Goal: Task Accomplishment & Management: Use online tool/utility

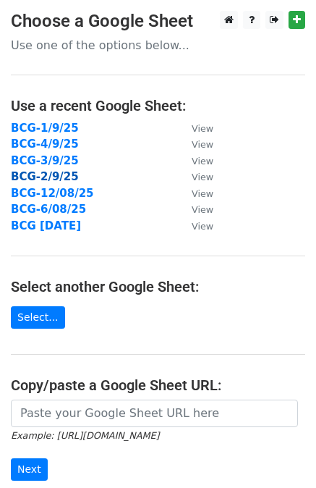
click at [61, 174] on strong "BCG-2/9/25" at bounding box center [45, 176] width 68 height 13
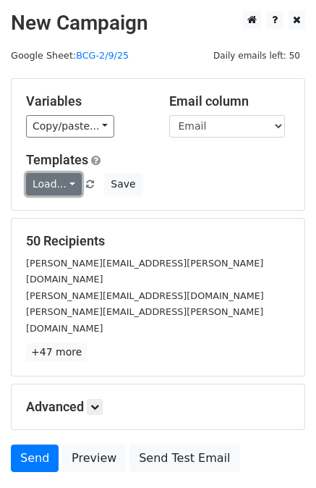
click at [62, 186] on link "Load..." at bounding box center [54, 184] width 56 height 22
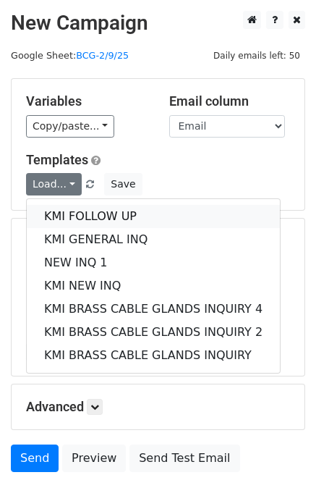
click at [69, 215] on link "KMI FOLLOW UP" at bounding box center [153, 216] width 253 height 23
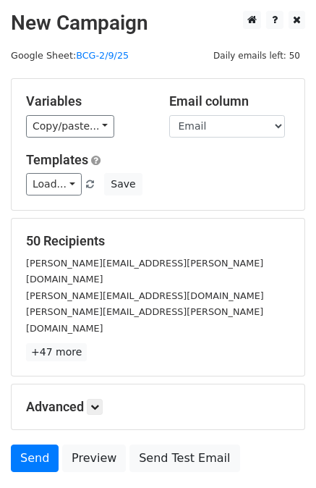
click at [148, 305] on div "50 Recipients [PERSON_NAME][EMAIL_ADDRESS][PERSON_NAME][DOMAIN_NAME] [PERSON_NA…" at bounding box center [158, 297] width 264 height 128
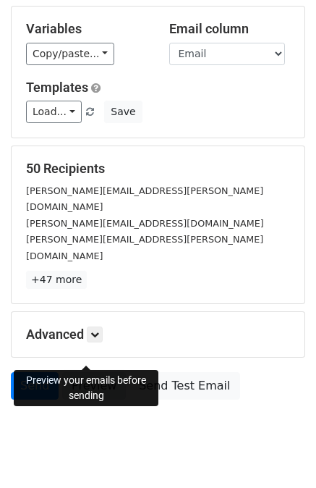
click at [91, 372] on link "Preview" at bounding box center [94, 386] width 64 height 28
click at [93, 372] on link "Preview" at bounding box center [94, 386] width 64 height 28
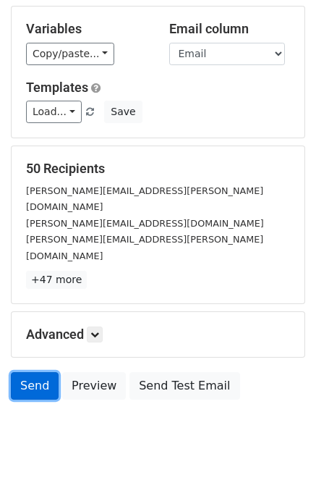
click at [33, 372] on link "Send" at bounding box center [35, 386] width 48 height 28
